Goal: Find contact information: Find contact information

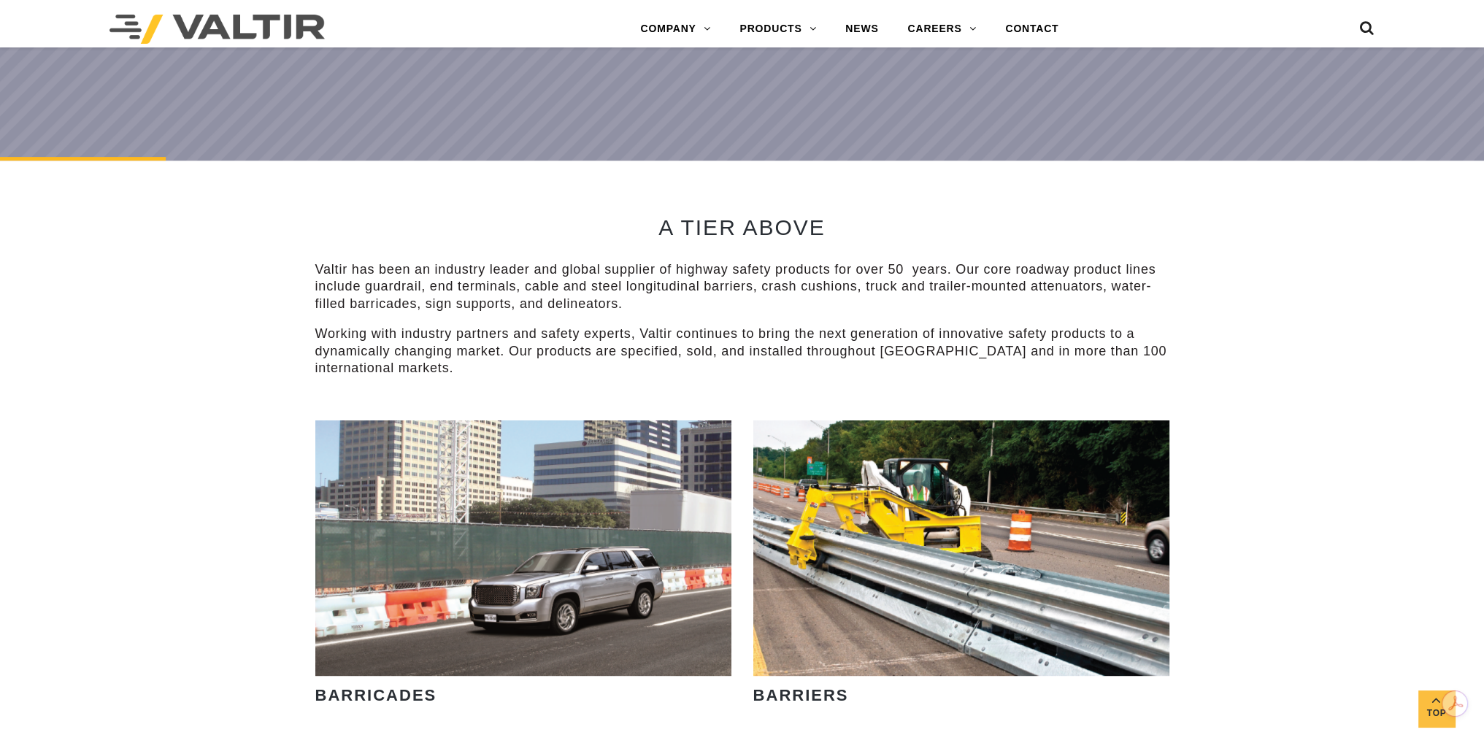
scroll to position [730, 0]
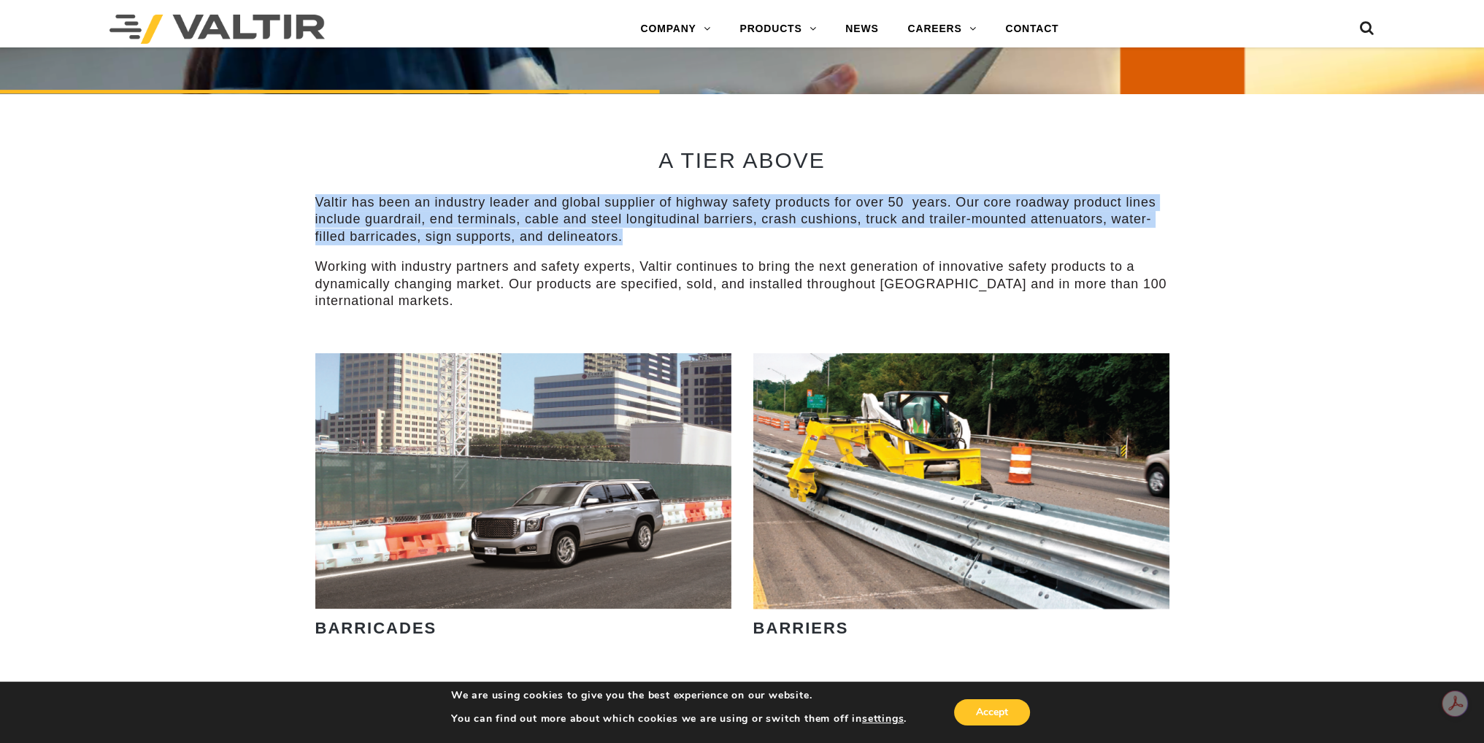
drag, startPoint x: 315, startPoint y: 199, endPoint x: 636, endPoint y: 239, distance: 322.9
click at [636, 239] on p "Valtir has been an industry leader and global supplier of highway safety produc…" at bounding box center [742, 219] width 854 height 51
copy p "Valtir has been an industry leader and global supplier of highway safety produc…"
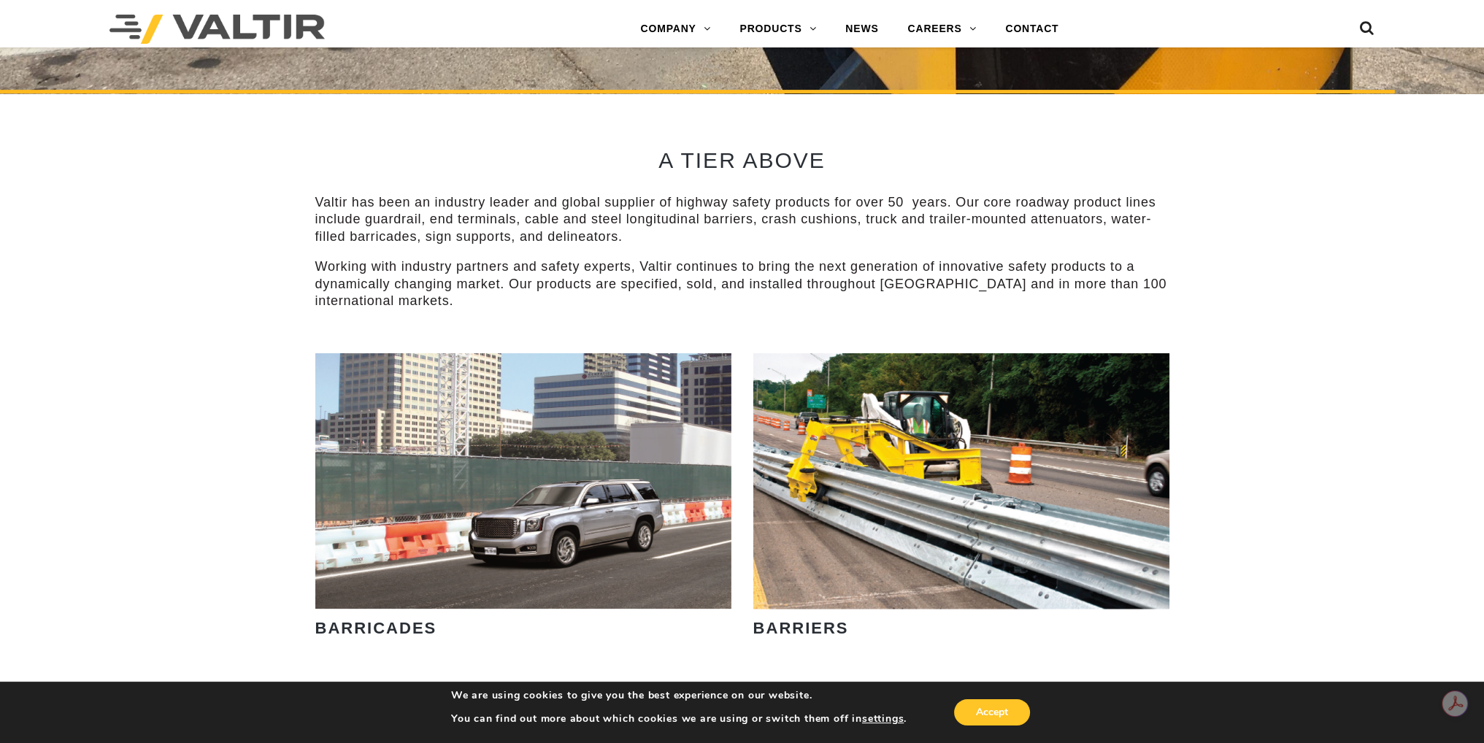
click at [499, 303] on p "Working with industry partners and safety experts, Valtir continues to bring th…" at bounding box center [742, 283] width 854 height 51
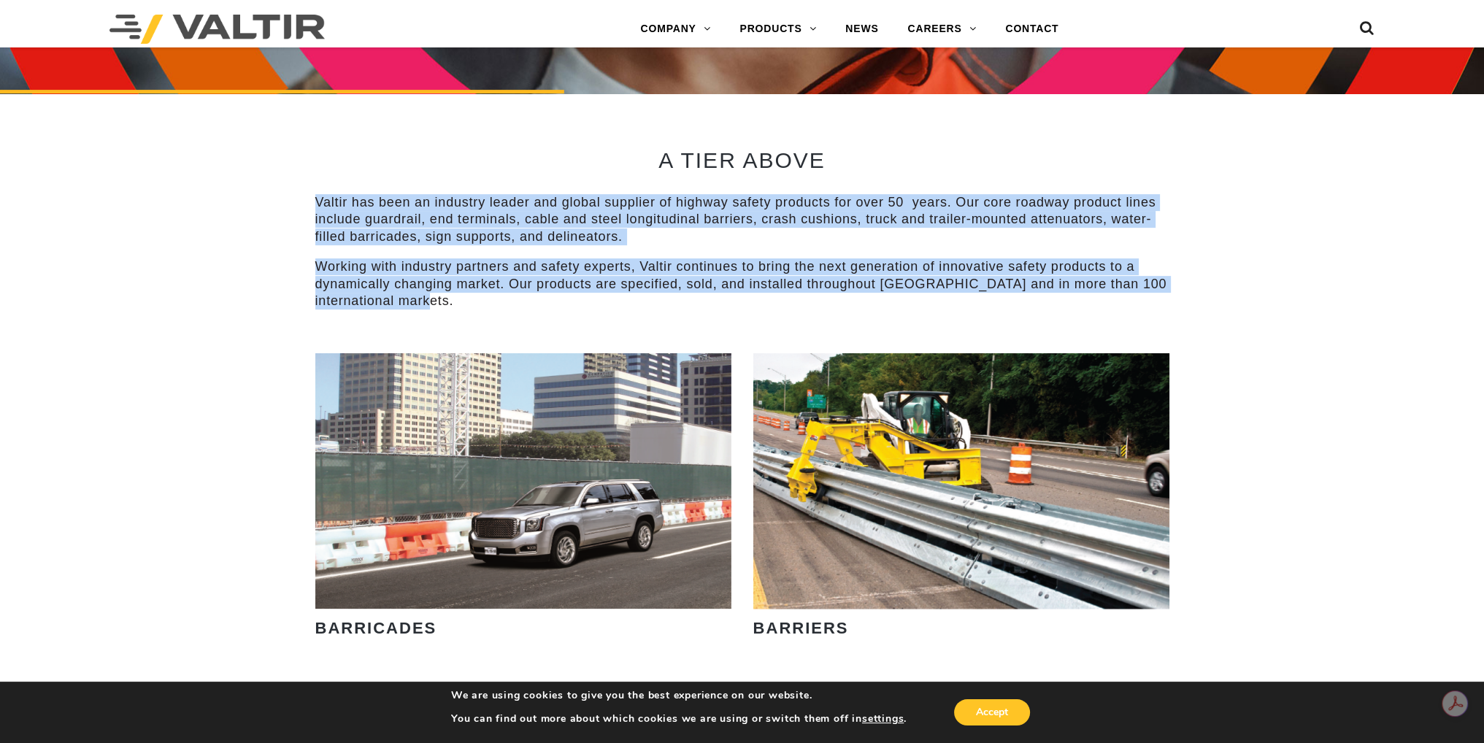
drag, startPoint x: 312, startPoint y: 198, endPoint x: 477, endPoint y: 307, distance: 197.4
click at [477, 307] on div "A TIER ABOVE Valtir has been an industry leader and global supplier of highway …" at bounding box center [742, 223] width 876 height 260
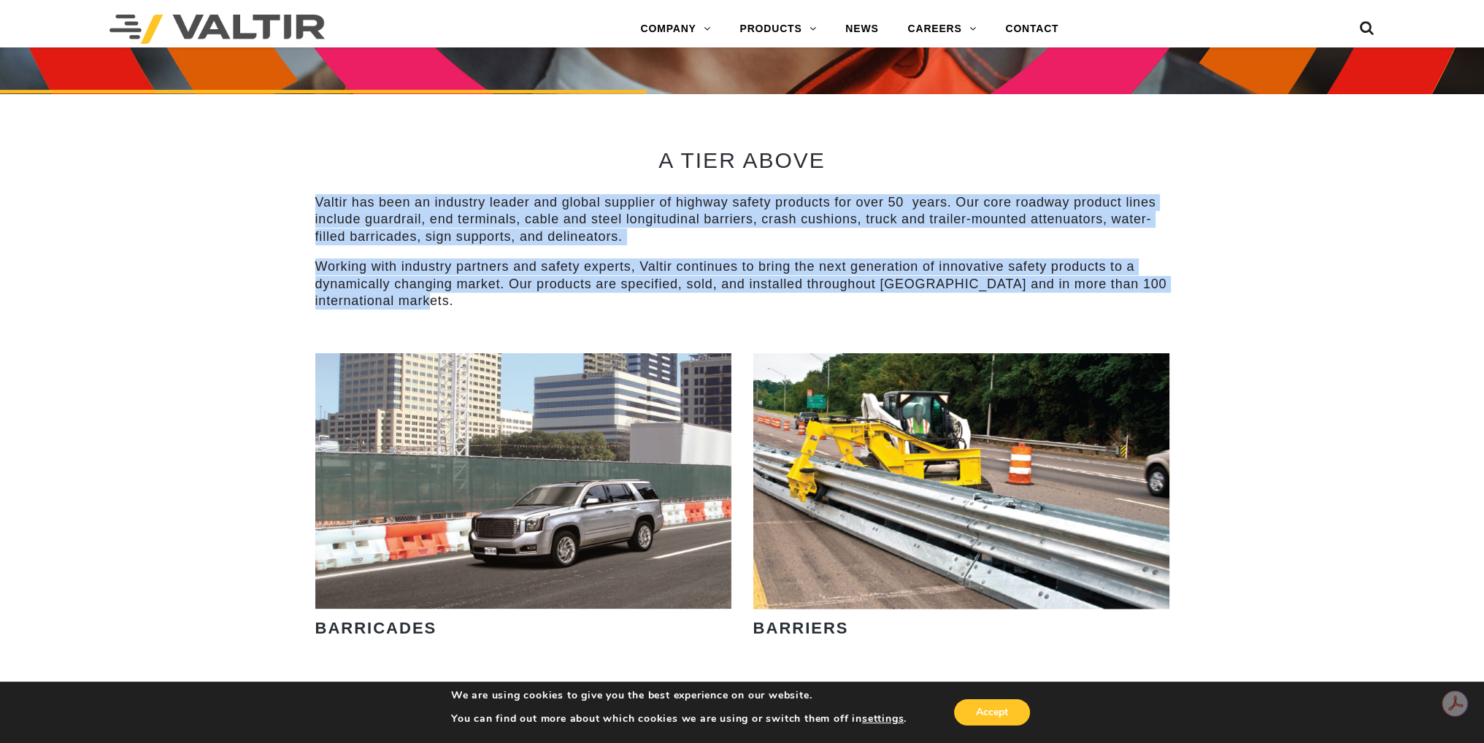
copy div "Valtir has been an industry leader and global supplier of highway safety produc…"
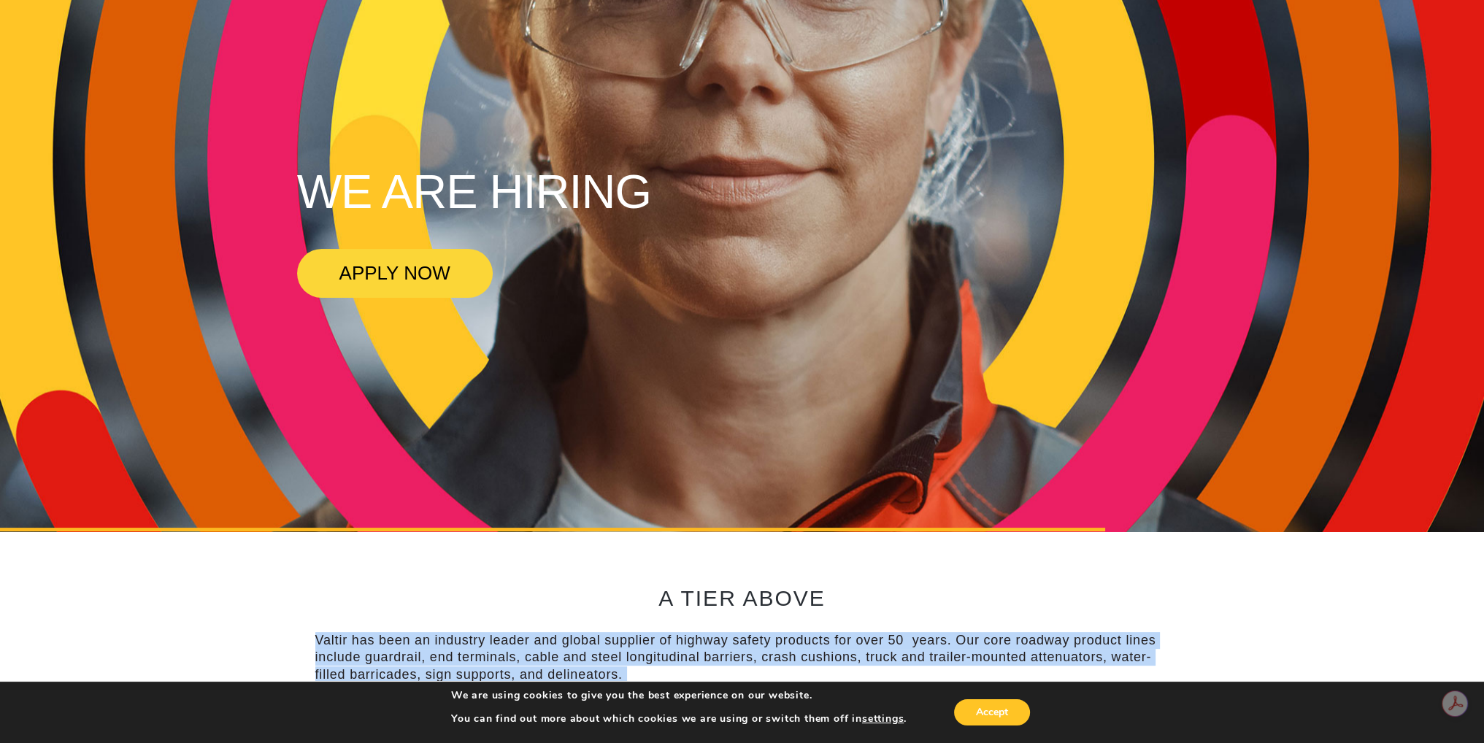
scroll to position [0, 0]
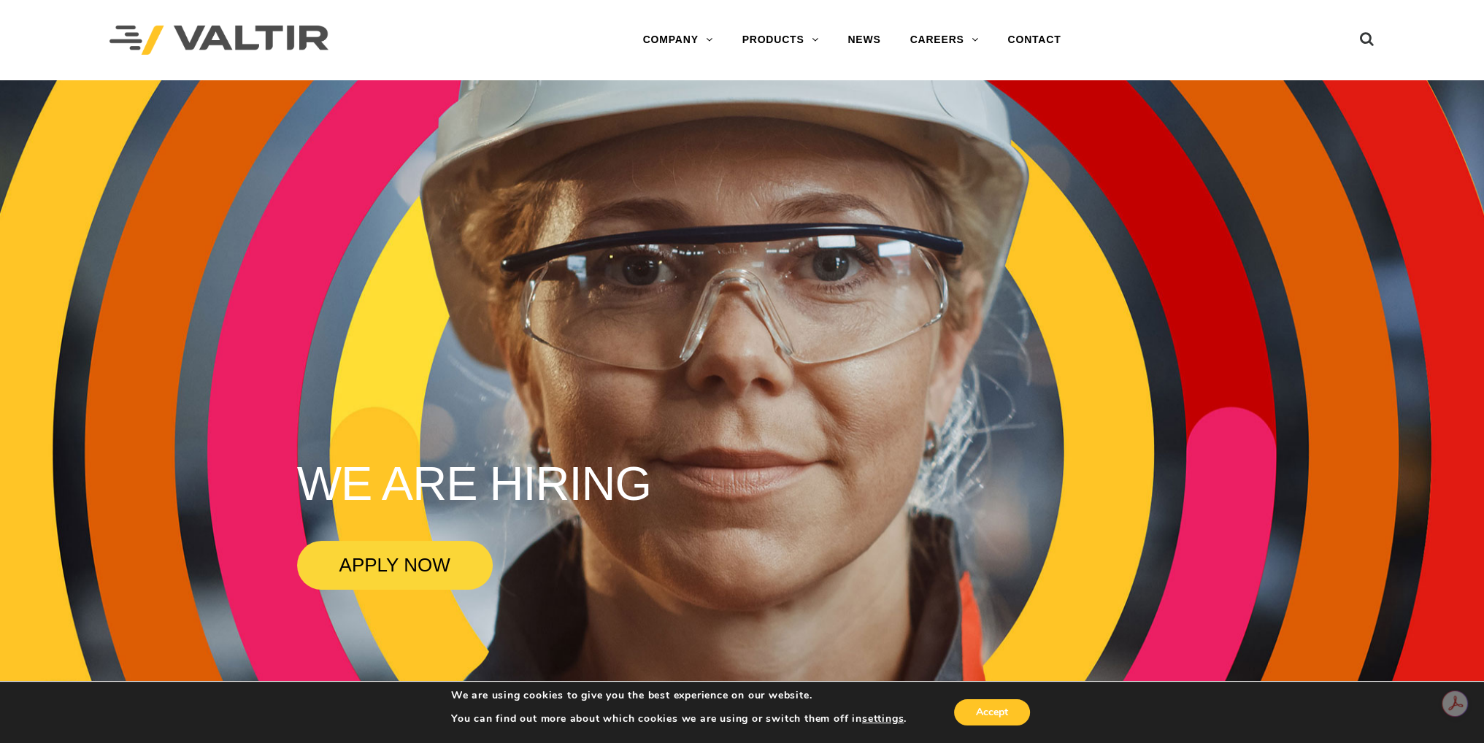
click at [489, 23] on div "Menu COMPANY ABOUT VALTIR OUR HISTORY RENTALS INTERNATIONAL PRODUCTS BARRICADES…" at bounding box center [852, 40] width 772 height 80
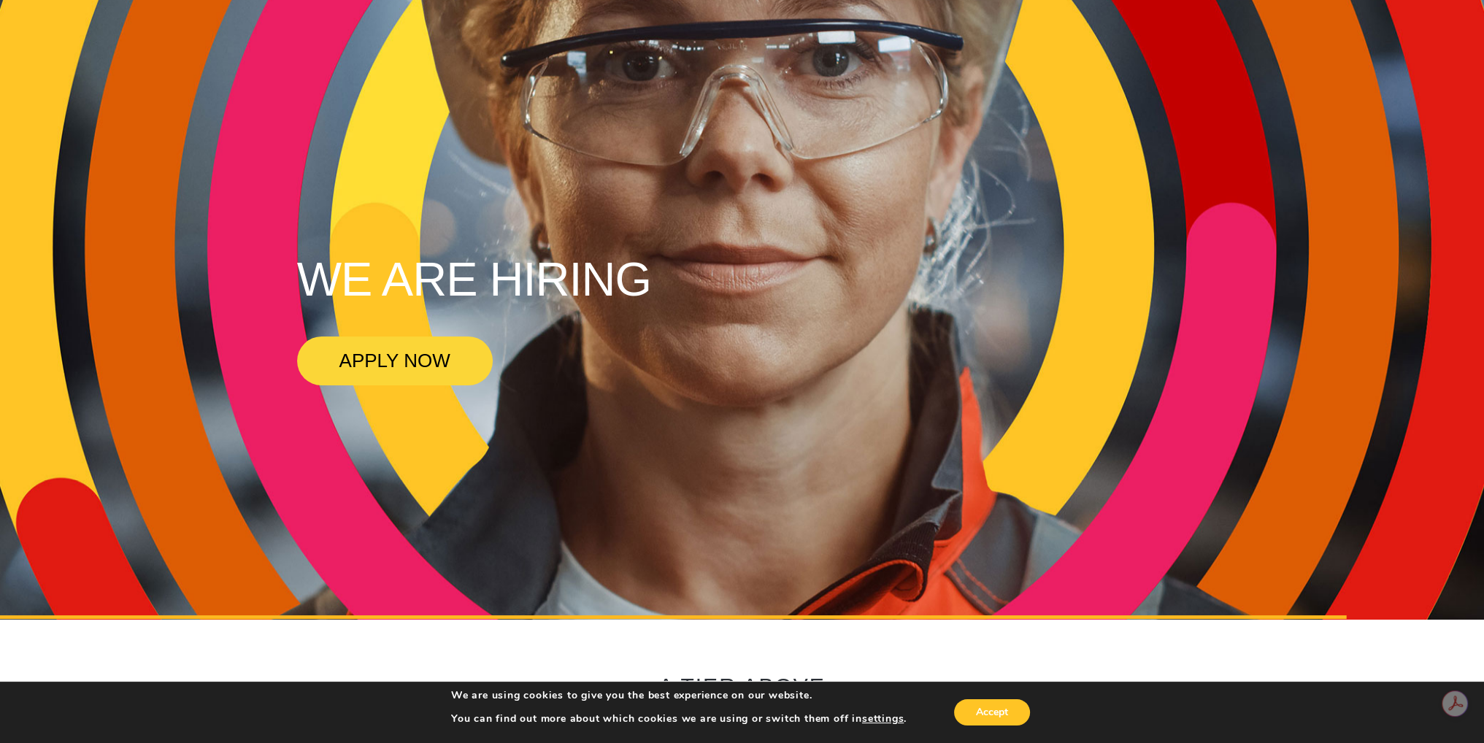
scroll to position [438, 0]
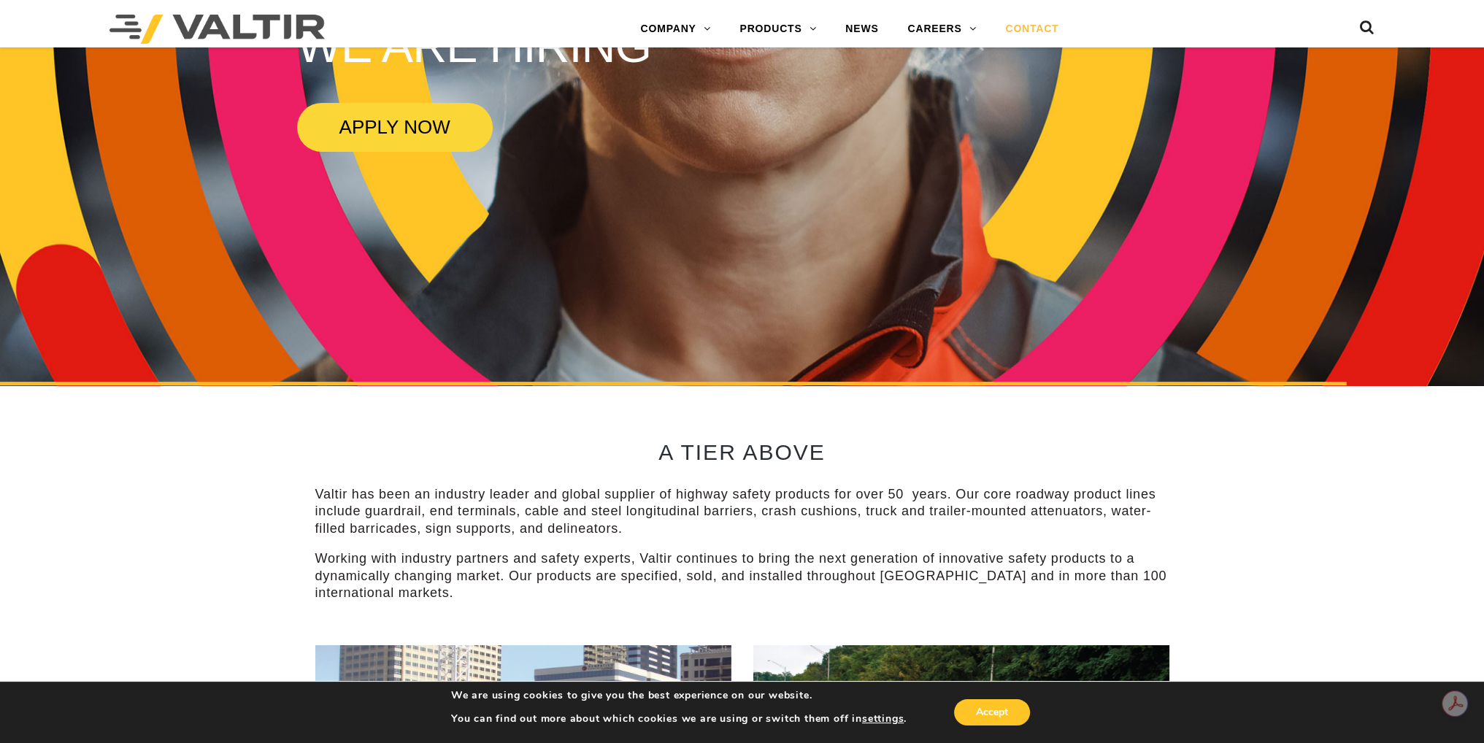
click at [1035, 24] on link "CONTACT" at bounding box center [1032, 29] width 82 height 29
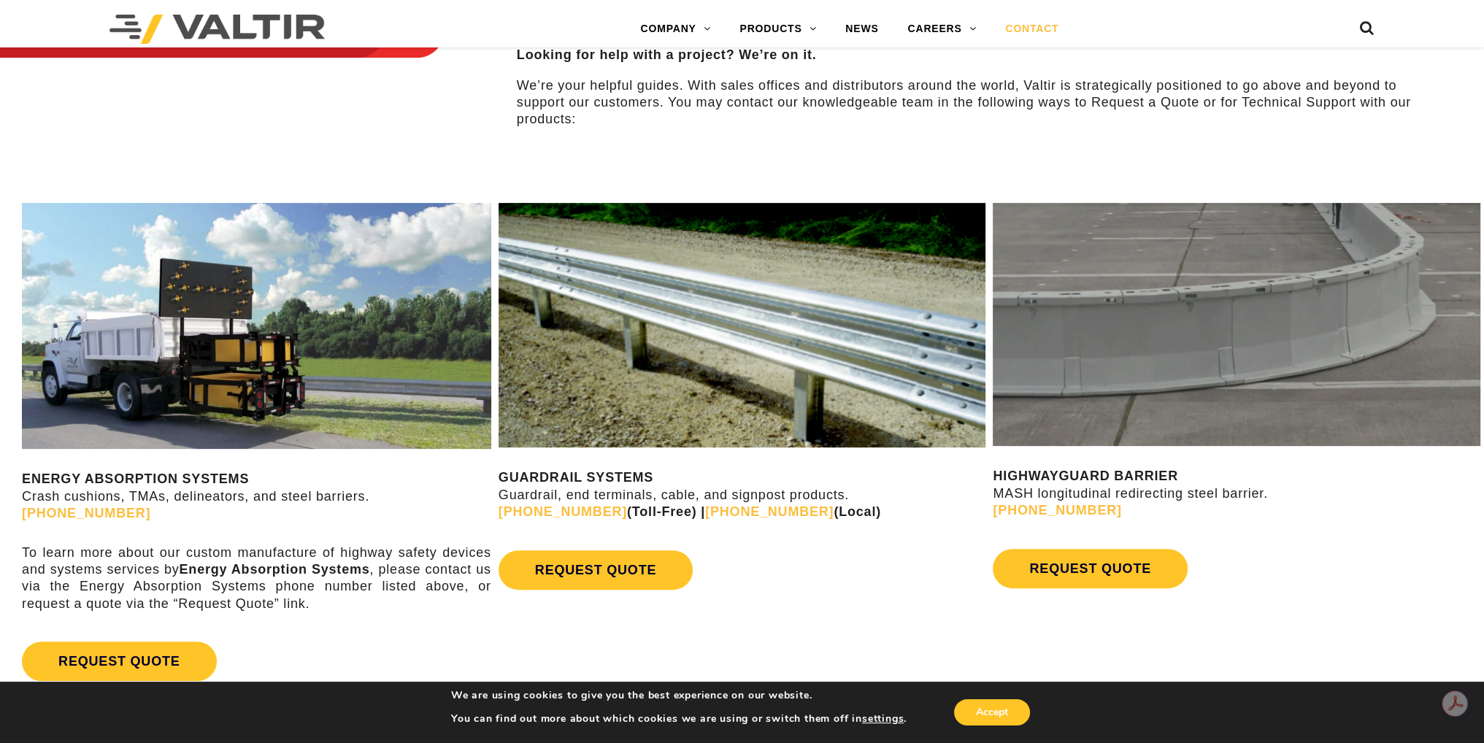
scroll to position [730, 0]
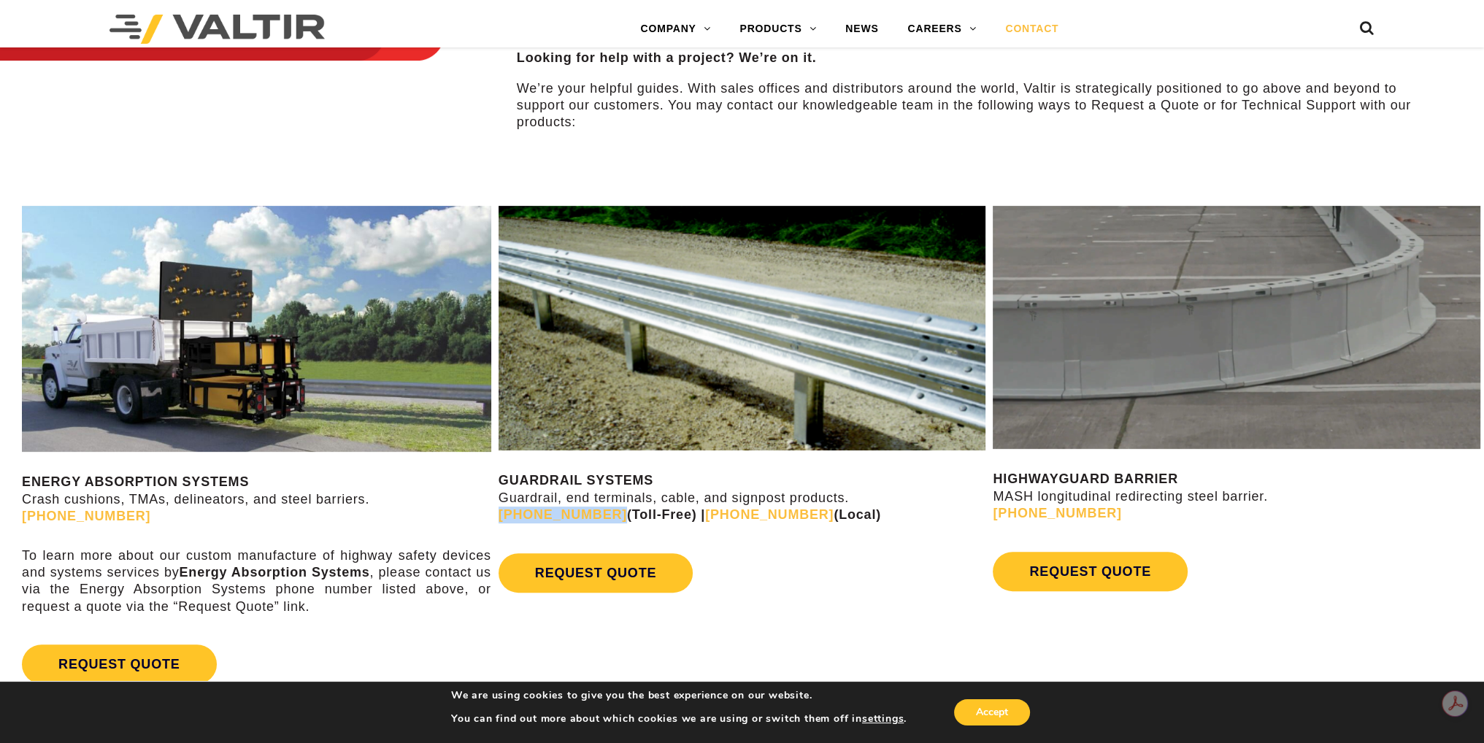
drag, startPoint x: 496, startPoint y: 518, endPoint x: 596, endPoint y: 512, distance: 100.2
click at [596, 512] on div "GUARDRAIL SYSTEMS Guardrail, end terminals, cable, and signpost products. [PHON…" at bounding box center [742, 407] width 495 height 429
copy link "[PHONE_NUMBER]"
